Goal: Task Accomplishment & Management: Manage account settings

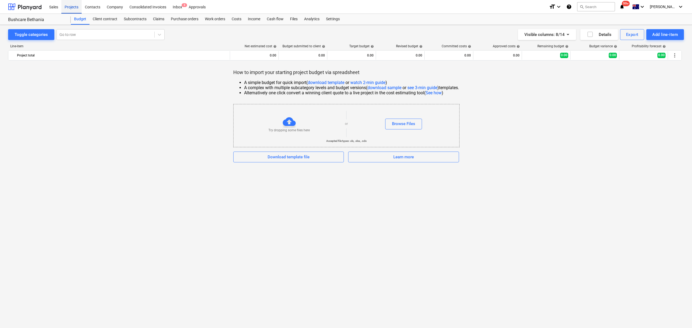
click at [68, 8] on div "Projects" at bounding box center [71, 7] width 20 height 14
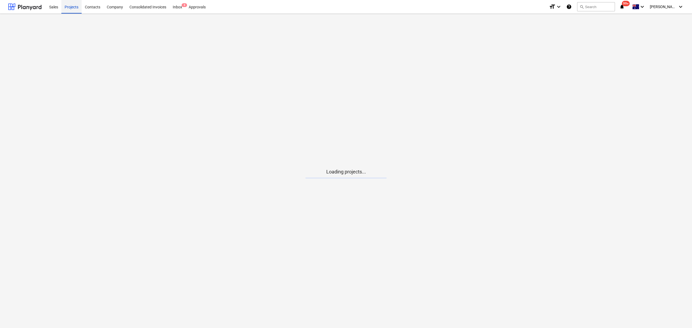
click at [68, 8] on div "Projects" at bounding box center [71, 7] width 20 height 14
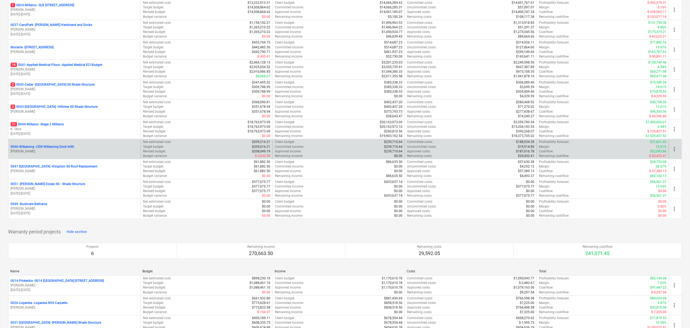
scroll to position [219, 0]
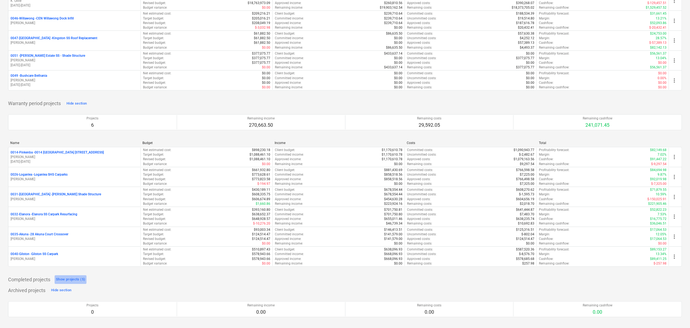
click at [71, 281] on div "Show projects (5)" at bounding box center [70, 280] width 29 height 6
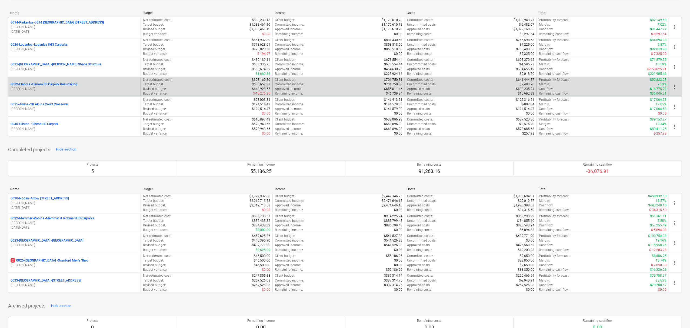
scroll to position [365, 0]
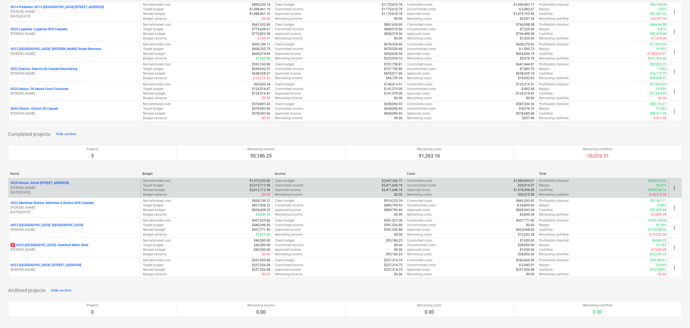
click at [65, 188] on p "[PERSON_NAME]" at bounding box center [75, 188] width 128 height 5
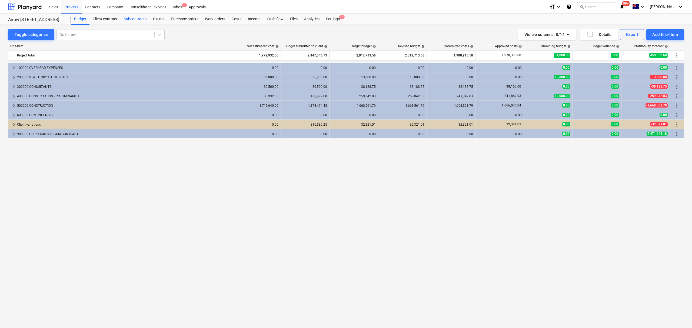
click at [138, 18] on div "Subcontracts" at bounding box center [135, 19] width 29 height 11
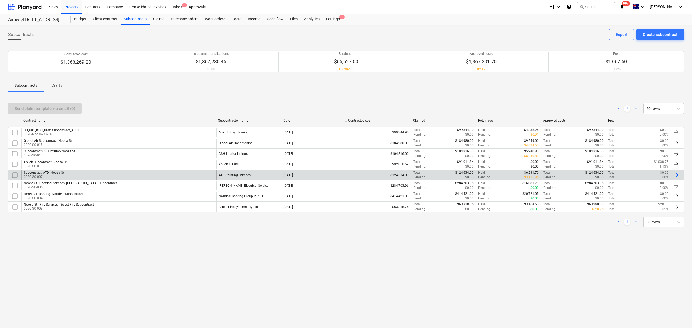
click at [97, 178] on div "Subcontract_ATD- Noosa St 0020-SO-007" at bounding box center [118, 175] width 195 height 9
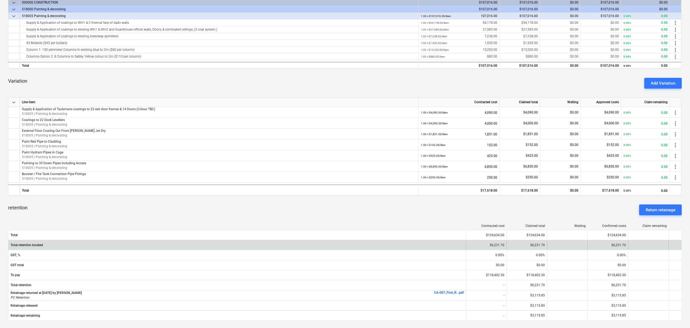
scroll to position [214, 0]
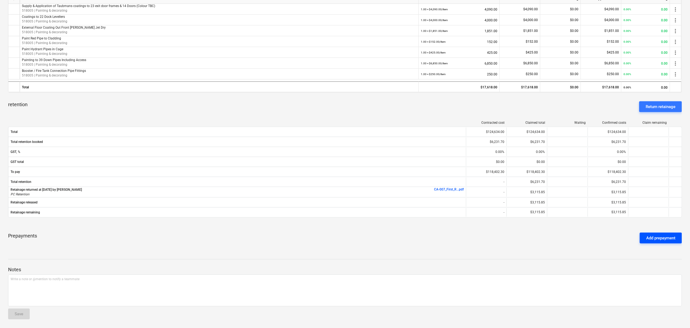
click at [656, 237] on div "Add prepayment" at bounding box center [661, 238] width 29 height 7
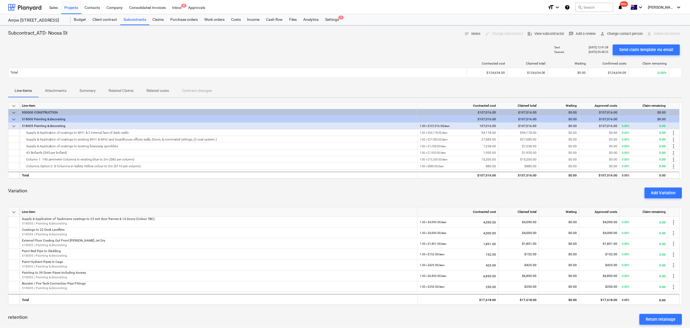
scroll to position [214, 0]
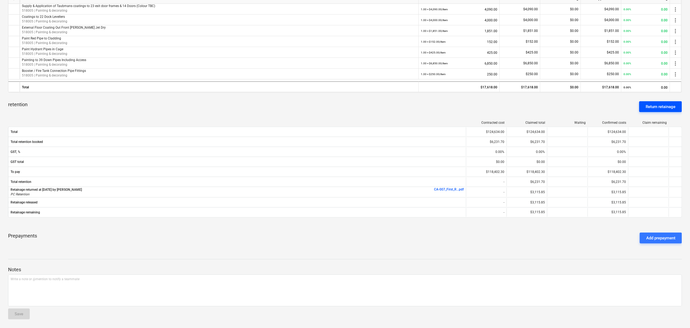
click at [650, 109] on div "Return retainage" at bounding box center [661, 106] width 30 height 7
type textarea "x"
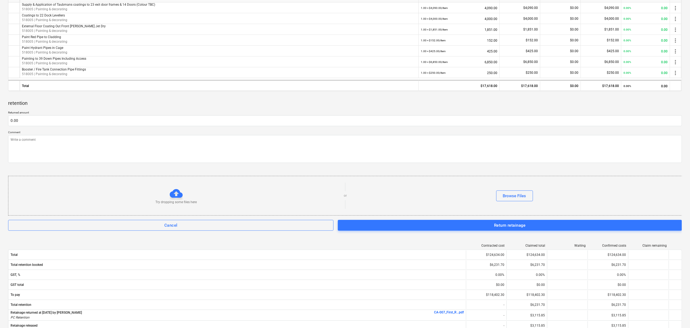
click at [226, 127] on div "Returned amount 0.00 Comment Try dropping some files here or Browse Files Cance…" at bounding box center [345, 171] width 674 height 120
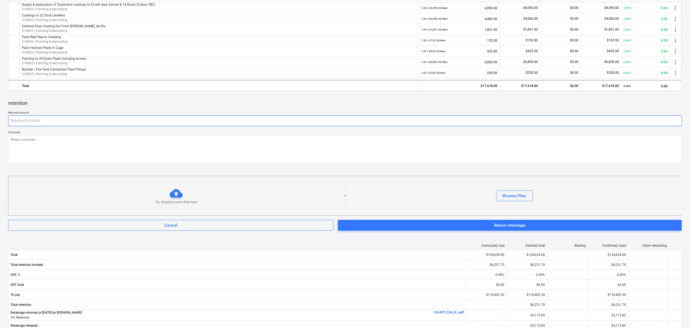
click at [225, 124] on input "text" at bounding box center [345, 120] width 674 height 11
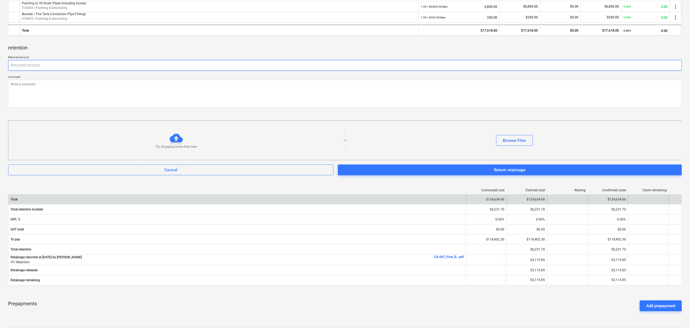
scroll to position [339, 0]
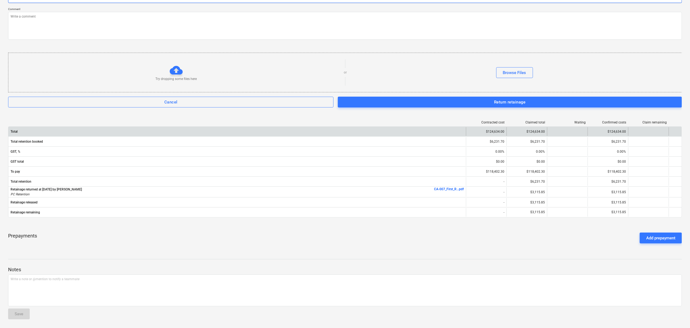
type textarea "x"
type input "3"
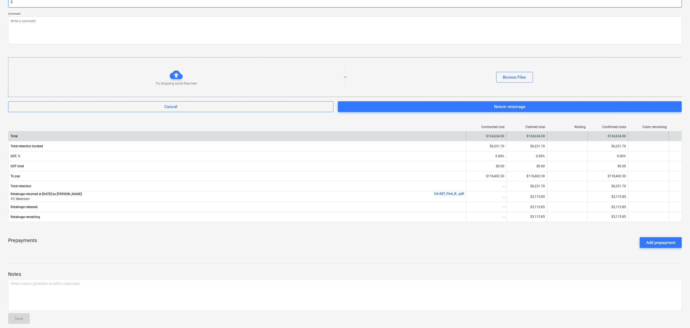
type textarea "x"
type input "31"
type textarea "x"
type input "311"
type textarea "x"
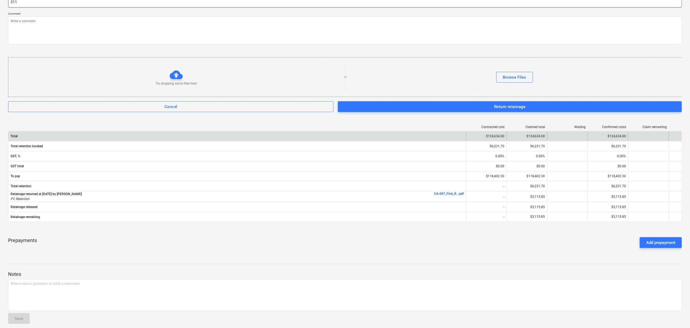
type input "3115"
type textarea "x"
type input "3115."
type textarea "x"
type input "3115.8"
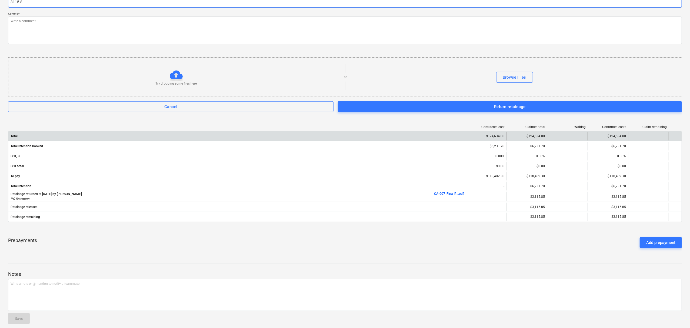
type textarea "x"
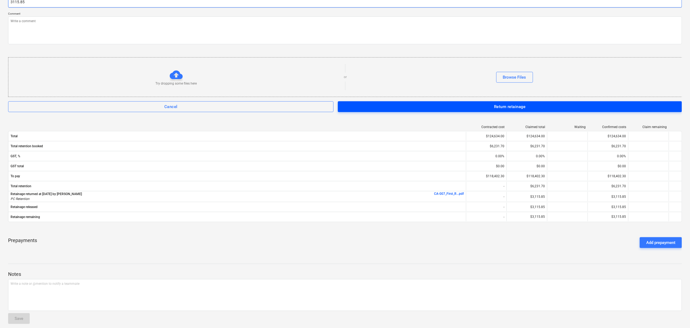
type input "3115.85"
type textarea "x"
type input "3,115.85"
click at [411, 112] on button "Return retainage" at bounding box center [510, 106] width 344 height 11
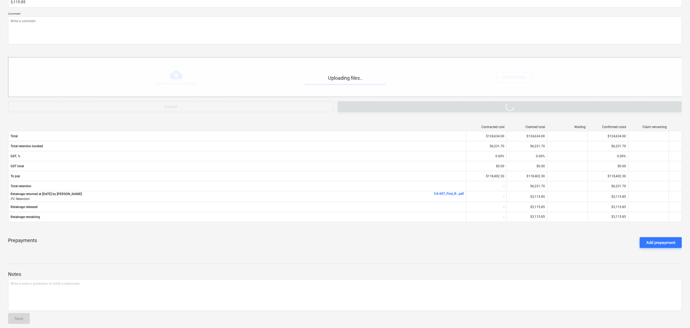
type textarea "x"
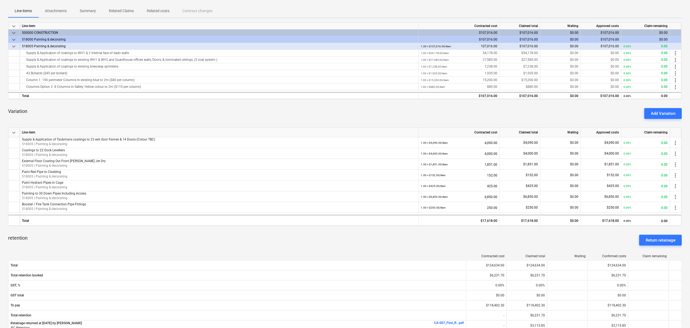
scroll to position [0, 0]
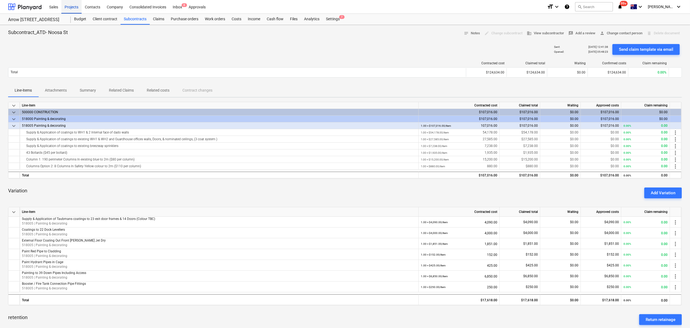
click at [67, 11] on div "Projects" at bounding box center [71, 7] width 20 height 14
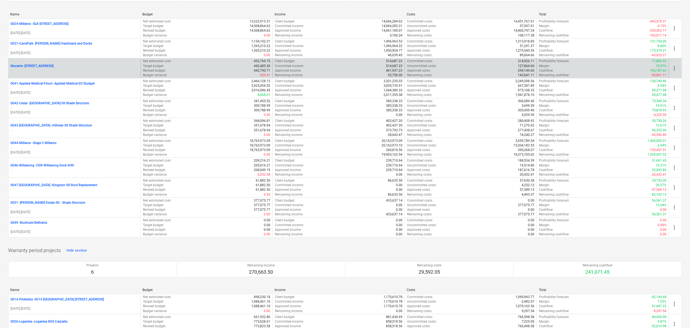
scroll to position [72, 0]
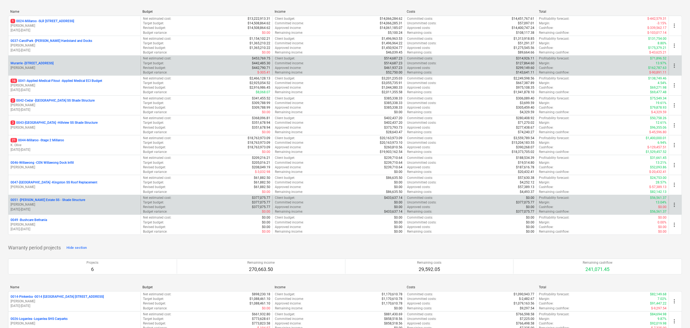
click at [49, 206] on p "[PERSON_NAME]" at bounding box center [75, 205] width 128 height 5
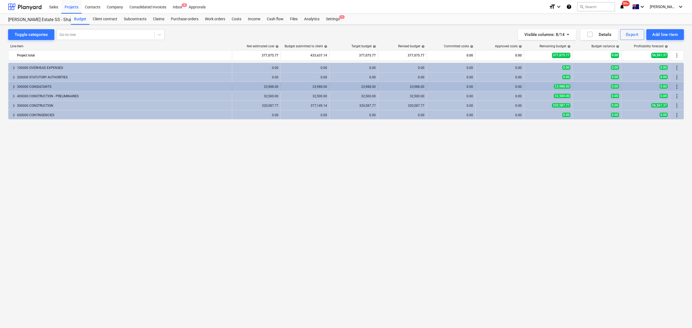
click at [18, 88] on div "300000 CONSULTANTS" at bounding box center [123, 86] width 213 height 9
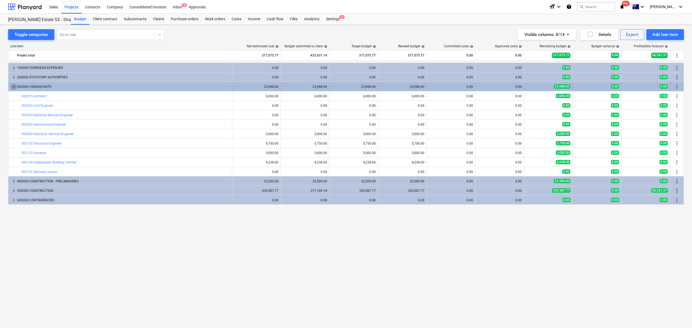
click at [16, 88] on span "keyboard_arrow_down" at bounding box center [14, 87] width 6 height 6
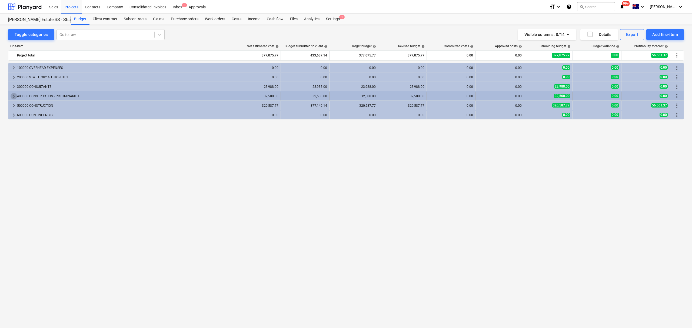
click at [16, 97] on span "keyboard_arrow_right" at bounding box center [14, 96] width 6 height 6
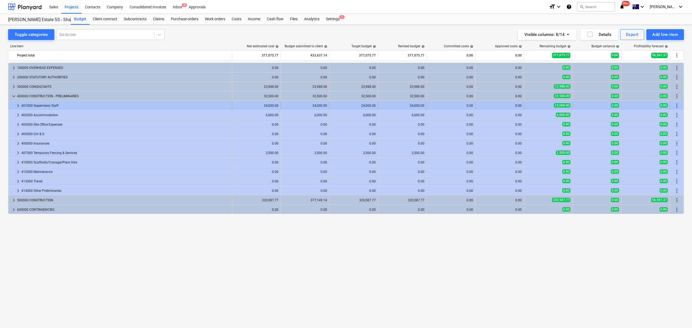
click at [18, 104] on span "keyboard_arrow_right" at bounding box center [18, 105] width 6 height 6
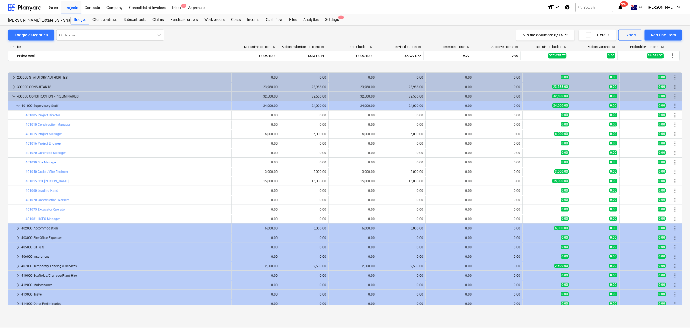
scroll to position [22, 0]
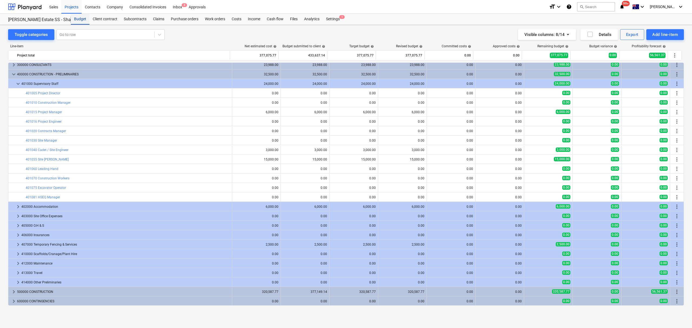
drag, startPoint x: 73, startPoint y: 19, endPoint x: 78, endPoint y: 21, distance: 5.3
click at [73, 19] on div "Budget" at bounding box center [80, 19] width 19 height 11
click at [73, 5] on div "Projects" at bounding box center [71, 7] width 20 height 14
click at [73, 6] on div "Projects" at bounding box center [71, 7] width 20 height 14
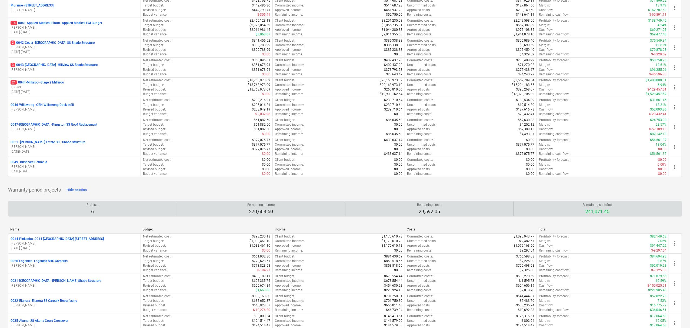
scroll to position [144, 0]
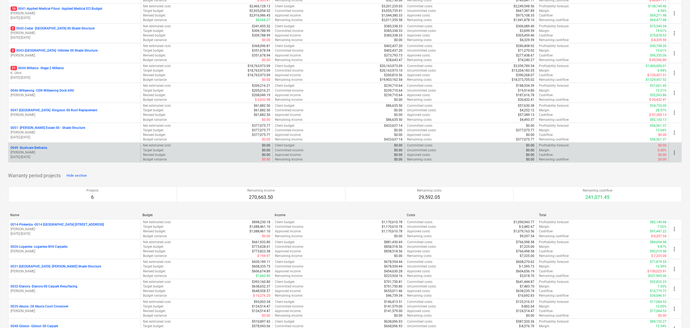
click at [47, 155] on p "[PERSON_NAME]" at bounding box center [75, 152] width 128 height 5
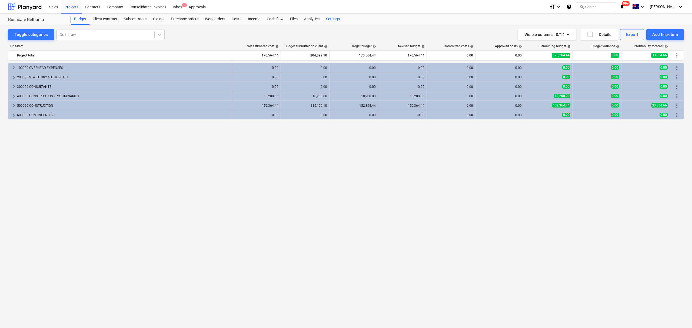
click at [333, 18] on div "Settings" at bounding box center [333, 19] width 20 height 11
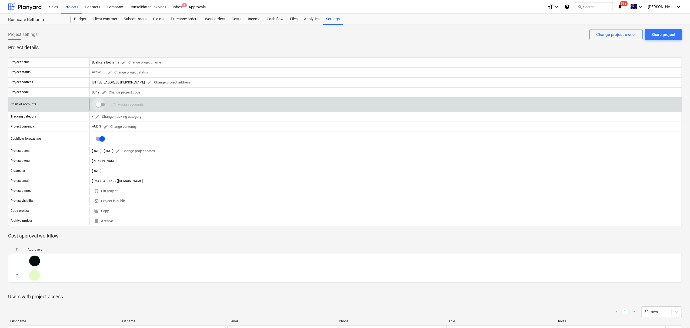
click at [97, 107] on input "checkbox" at bounding box center [98, 104] width 13 height 13
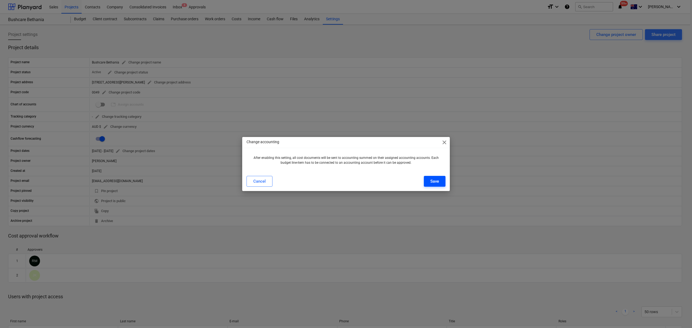
click at [440, 182] on button "Save" at bounding box center [435, 181] width 22 height 11
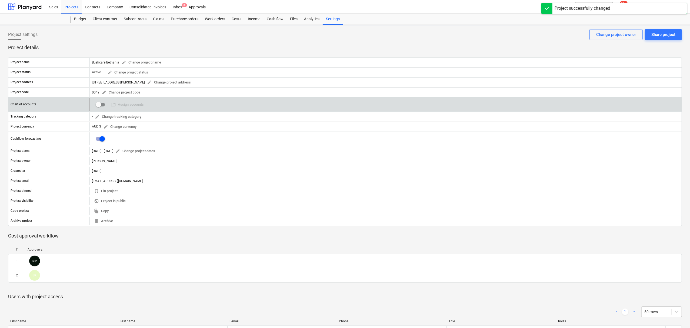
checkbox input "true"
click at [129, 105] on span "table Assign accounts" at bounding box center [127, 105] width 33 height 6
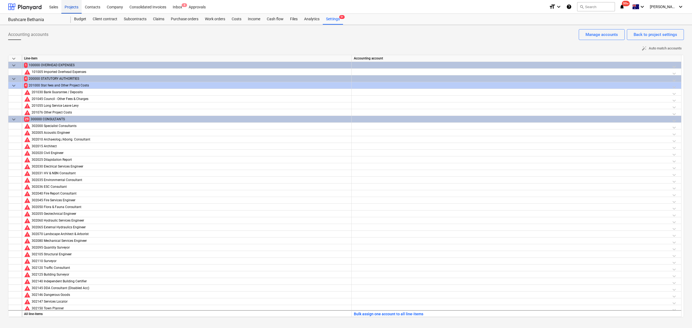
click at [76, 9] on div "Projects" at bounding box center [71, 7] width 20 height 14
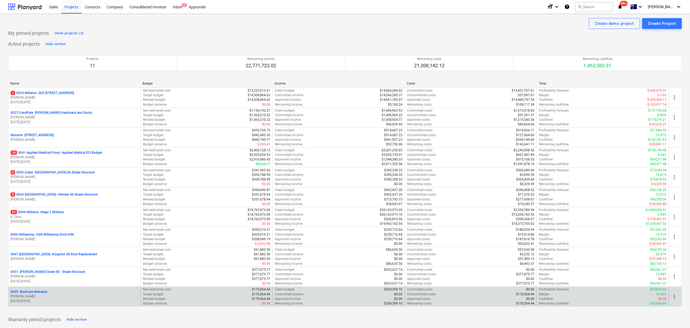
click at [675, 295] on span "more_vert" at bounding box center [674, 297] width 6 height 6
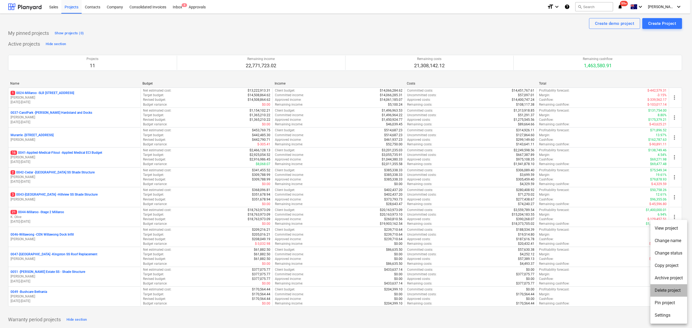
click at [675, 292] on li "Delete project" at bounding box center [669, 290] width 37 height 12
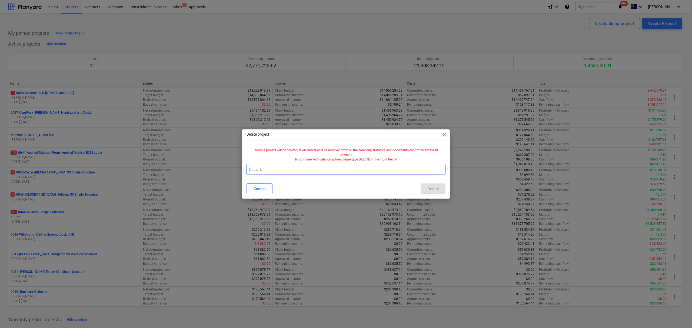
click at [388, 167] on input "text" at bounding box center [346, 169] width 199 height 11
type input "DELETE"
click at [433, 186] on div "Delete" at bounding box center [434, 189] width 12 height 7
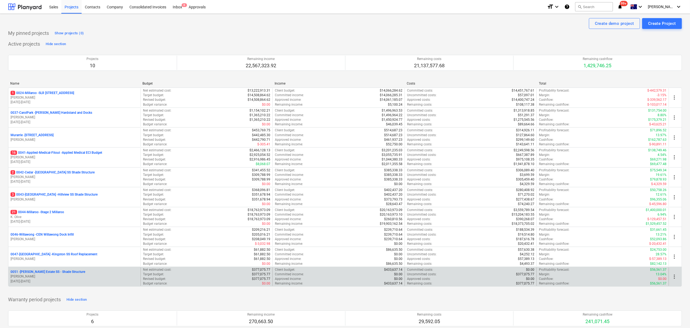
click at [52, 282] on p "[DATE] - [DATE]" at bounding box center [75, 281] width 128 height 5
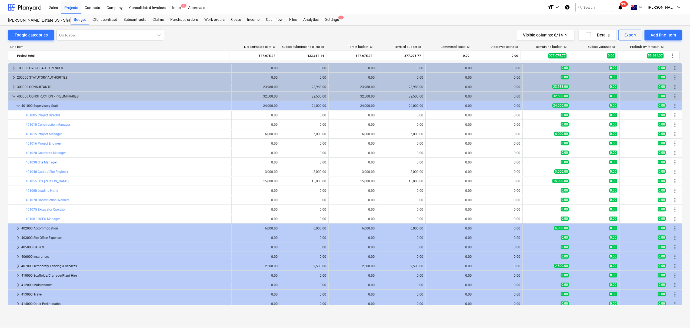
scroll to position [22, 0]
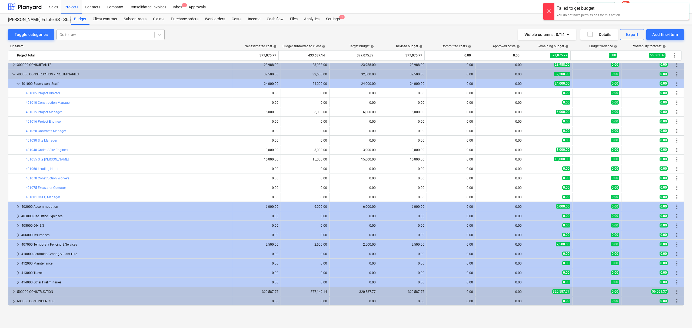
click at [88, 38] on div "Go to row" at bounding box center [106, 35] width 98 height 8
type input "certi"
click at [339, 18] on div "Settings 1" at bounding box center [333, 19] width 20 height 11
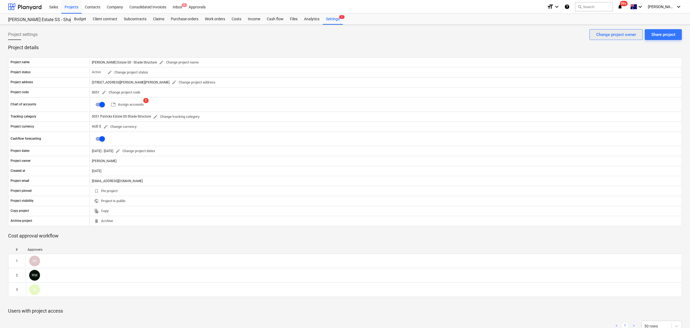
click at [604, 31] on div "Change project owner" at bounding box center [617, 34] width 40 height 7
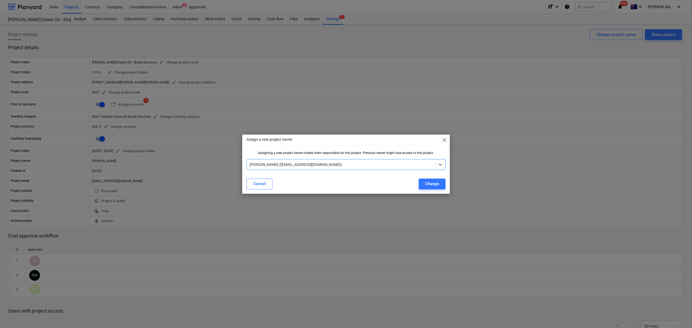
click at [441, 139] on div "Assign a new project owner close" at bounding box center [346, 140] width 208 height 11
click at [442, 138] on span "close" at bounding box center [444, 140] width 6 height 6
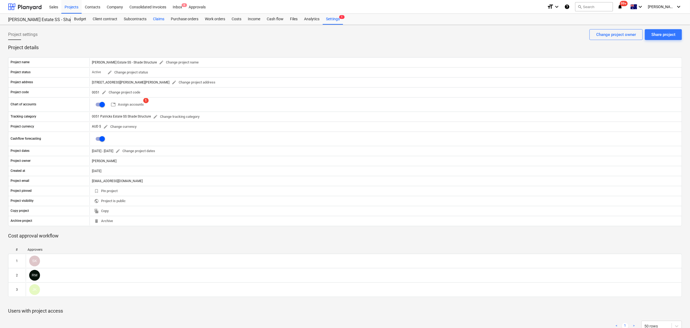
click at [166, 20] on div "Claims" at bounding box center [159, 19] width 18 height 11
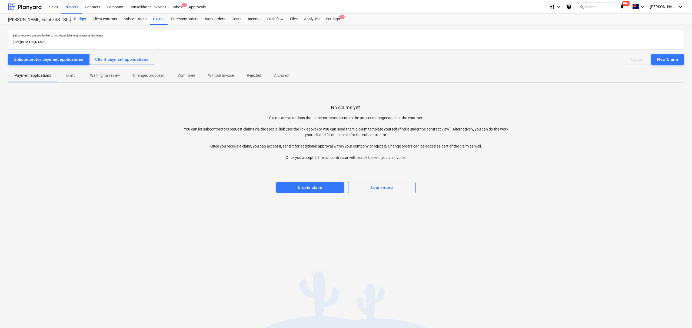
click at [83, 20] on div "Budget" at bounding box center [80, 19] width 19 height 11
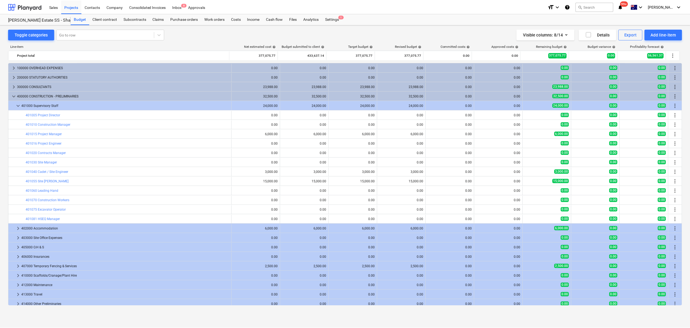
scroll to position [22, 0]
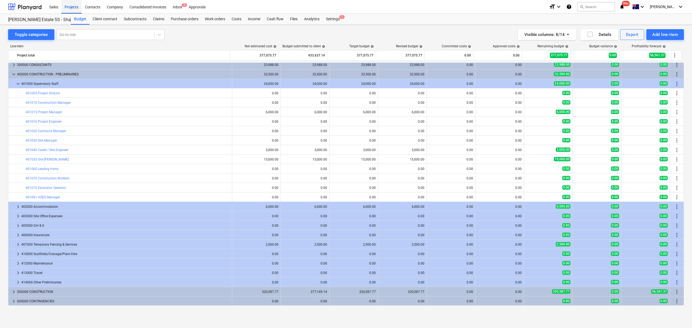
click at [72, 7] on div "Projects" at bounding box center [71, 7] width 20 height 14
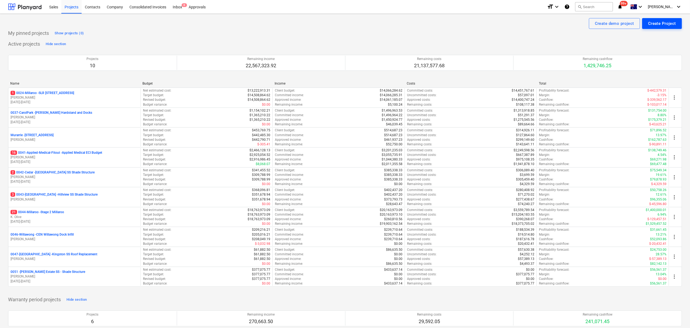
click at [668, 25] on div "Create Project" at bounding box center [662, 23] width 28 height 7
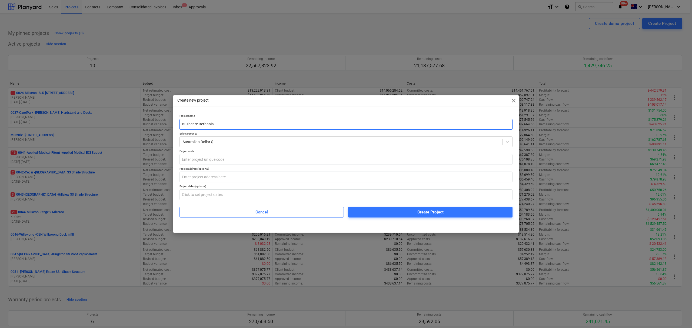
type input "Bushcare Bethania"
click at [233, 166] on div "Project name Bushcare Bethania Select currency Australian Dollar $ Project code…" at bounding box center [346, 165] width 333 height 103
click at [223, 160] on input "text" at bounding box center [346, 159] width 333 height 11
type input "0049"
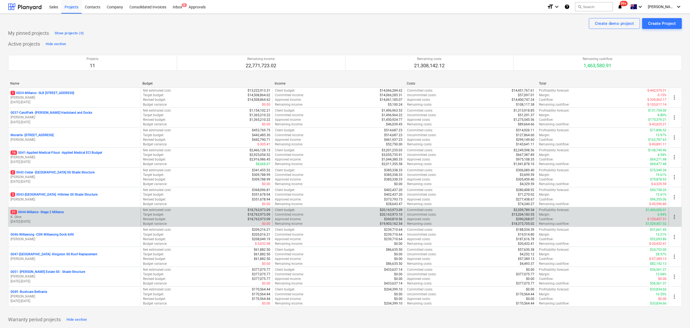
scroll to position [216, 0]
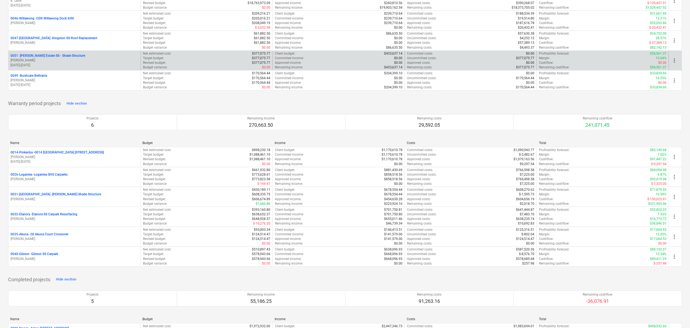
click at [19, 64] on p "[DATE] - [DATE]" at bounding box center [75, 65] width 128 height 5
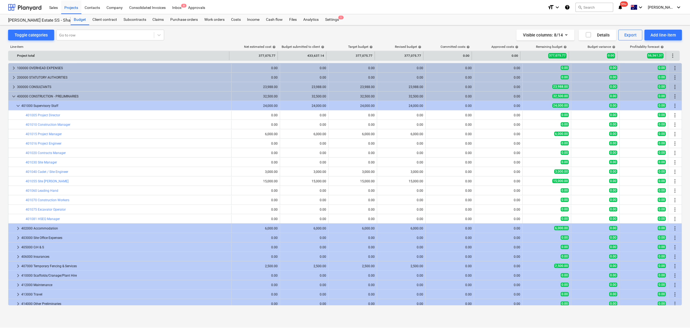
scroll to position [22, 0]
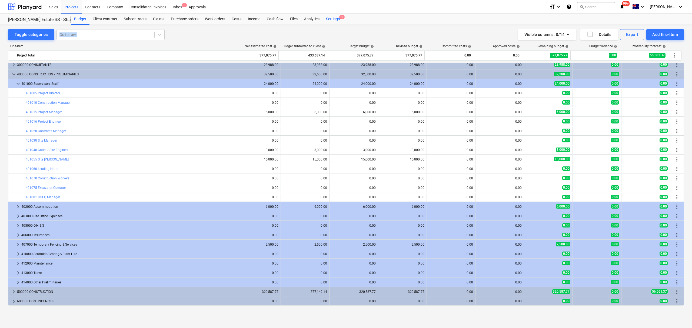
click at [334, 22] on div "Sales Projects Contacts Company Consolidated Invoices Inbox 8 Approvals format_…" at bounding box center [346, 164] width 692 height 328
click at [333, 22] on div "Settings 1" at bounding box center [333, 19] width 20 height 11
